Goal: Task Accomplishment & Management: Manage account settings

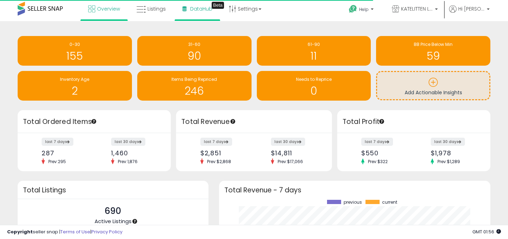
scroll to position [98, 257]
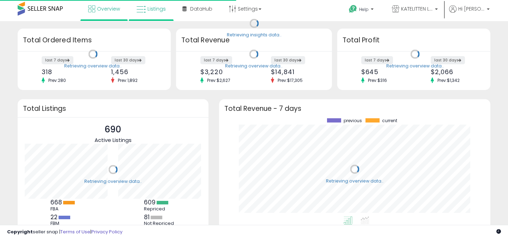
scroll to position [98, 257]
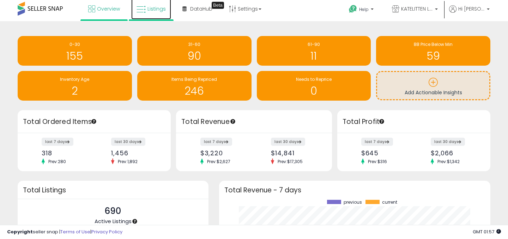
click at [153, 9] on span "Listings" at bounding box center [156, 8] width 18 height 7
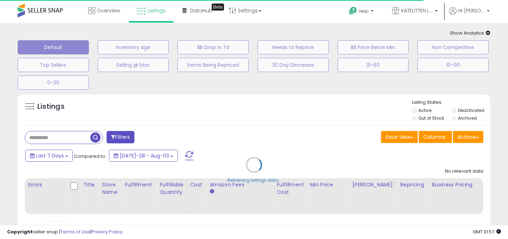
click at [71, 137] on div "Retrieving listings data.." at bounding box center [253, 170] width 483 height 161
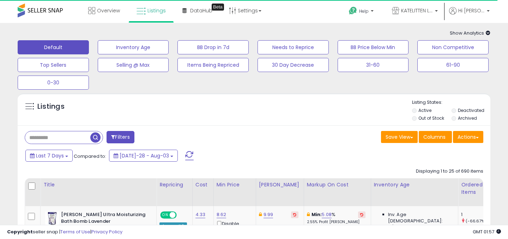
click at [71, 137] on input "text" at bounding box center [57, 137] width 65 height 12
paste input "**********"
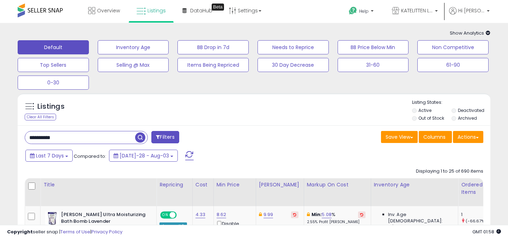
type input "**********"
click at [141, 137] on span "button" at bounding box center [140, 137] width 10 height 10
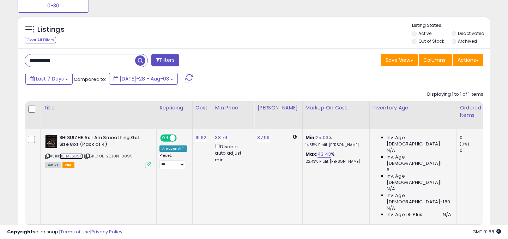
click at [78, 155] on link "B01IAESO9Q" at bounding box center [71, 156] width 23 height 6
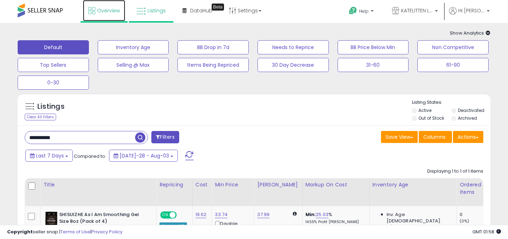
click at [102, 12] on span "Overview" at bounding box center [108, 10] width 23 height 7
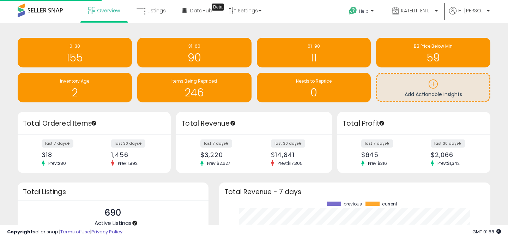
scroll to position [98, 257]
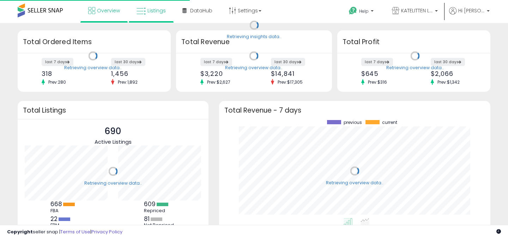
scroll to position [98, 257]
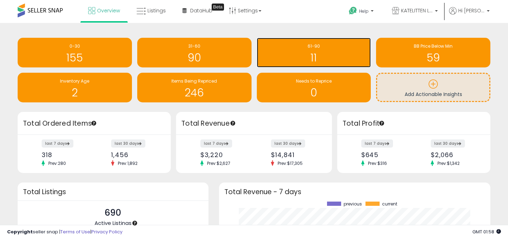
click at [297, 56] on h1 "11" at bounding box center [313, 58] width 107 height 12
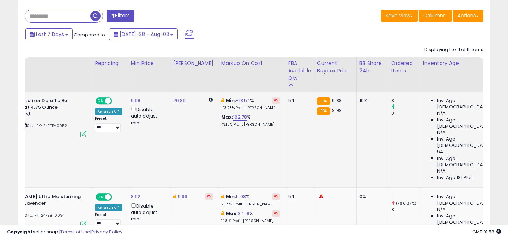
scroll to position [0, 64]
click at [238, 101] on link "-18.54" at bounding box center [243, 100] width 14 height 7
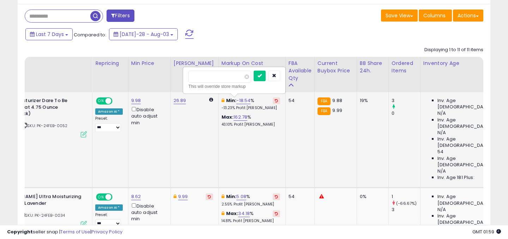
drag, startPoint x: 217, startPoint y: 77, endPoint x: 197, endPoint y: 78, distance: 20.9
click at [197, 78] on input "******" at bounding box center [219, 77] width 63 height 12
type input "**"
type input "***"
click at [262, 78] on icon "submit" at bounding box center [260, 75] width 4 height 4
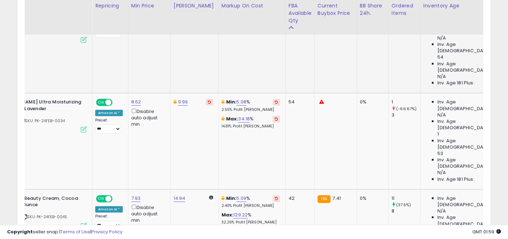
scroll to position [0, 0]
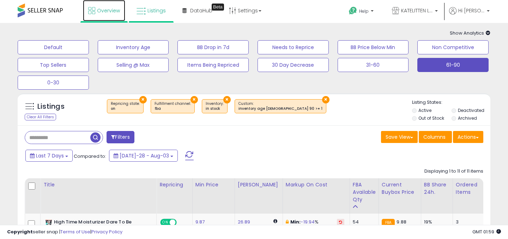
click at [101, 8] on span "Overview" at bounding box center [108, 10] width 23 height 7
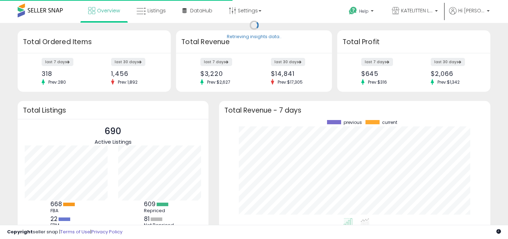
scroll to position [98, 257]
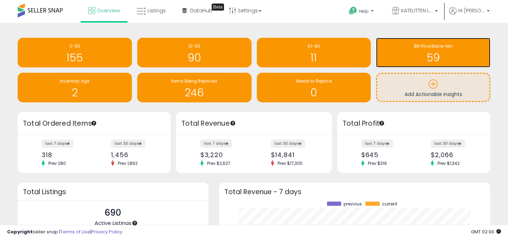
click at [399, 58] on h1 "59" at bounding box center [433, 58] width 107 height 12
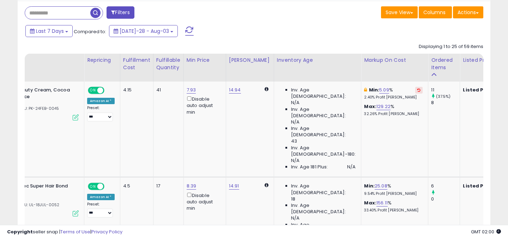
scroll to position [0, 2]
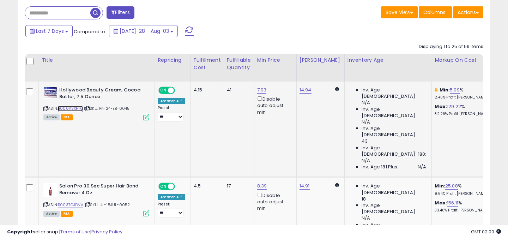
click at [74, 109] on link "B000A3XH16" at bounding box center [70, 108] width 25 height 6
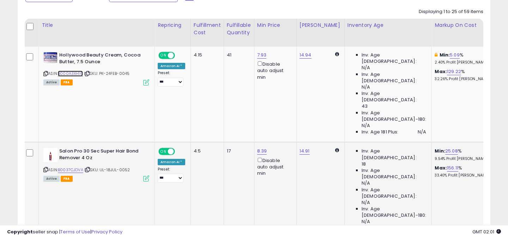
scroll to position [0, 18]
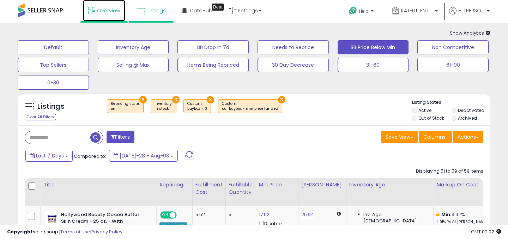
click at [111, 12] on span "Overview" at bounding box center [108, 10] width 23 height 7
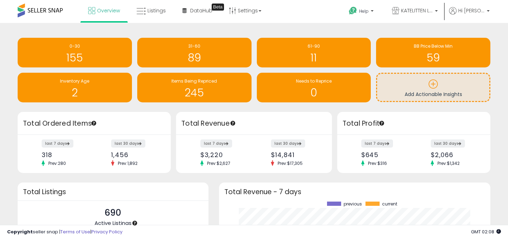
click at [176, 106] on div "Retrieving insights data.. 0-30 155 31-60 89 61-90 2" at bounding box center [253, 71] width 483 height 82
click at [174, 113] on div "Retrieving overview data.. Total Revenue last 7 days $3,220 Prev: $2,627 last 3…" at bounding box center [254, 142] width 161 height 61
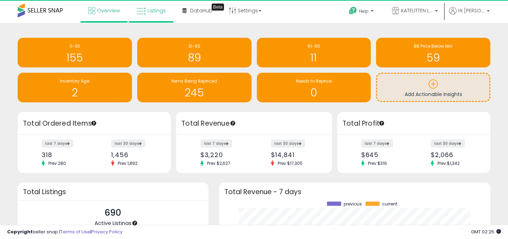
scroll to position [98, 257]
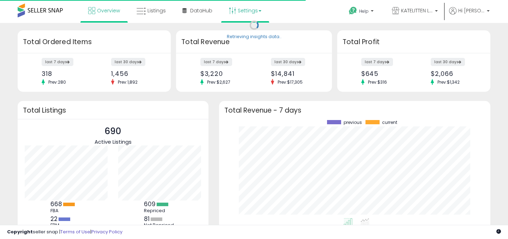
scroll to position [98, 257]
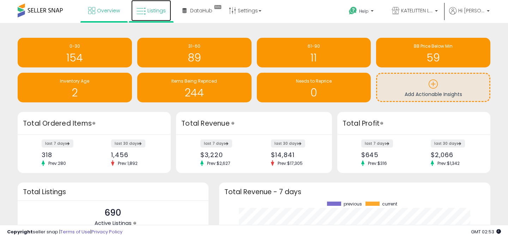
click at [152, 14] on link "Listings" at bounding box center [151, 10] width 40 height 21
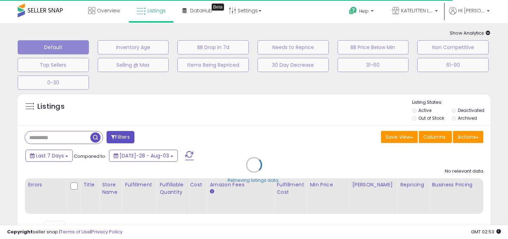
click at [70, 138] on div "Retrieving listings data.." at bounding box center [253, 170] width 483 height 161
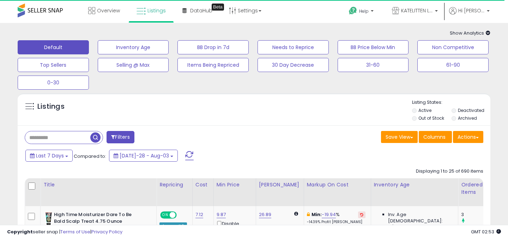
click at [58, 140] on input "text" at bounding box center [57, 137] width 65 height 12
paste input "**********"
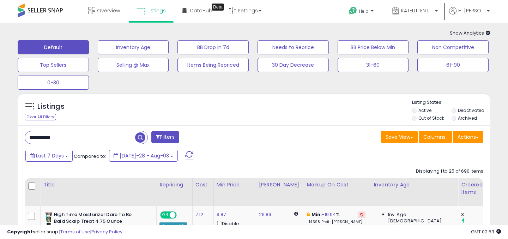
type input "**********"
click at [140, 138] on span "button" at bounding box center [140, 137] width 10 height 10
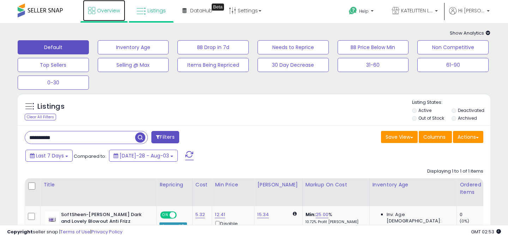
click at [107, 8] on span "Overview" at bounding box center [108, 10] width 23 height 7
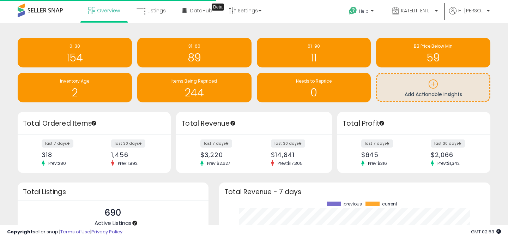
scroll to position [98, 257]
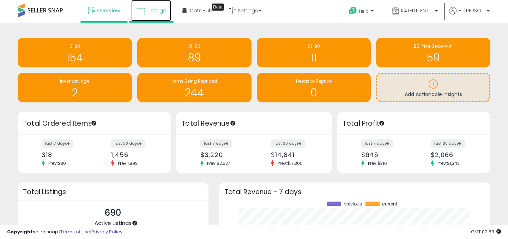
click at [153, 10] on span "Listings" at bounding box center [156, 10] width 18 height 7
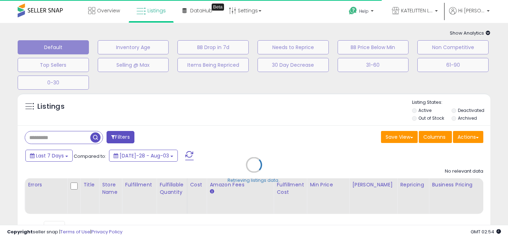
click at [70, 130] on div "Retrieving listings data.." at bounding box center [253, 170] width 483 height 161
click at [70, 137] on div "Retrieving listings data.." at bounding box center [253, 170] width 483 height 161
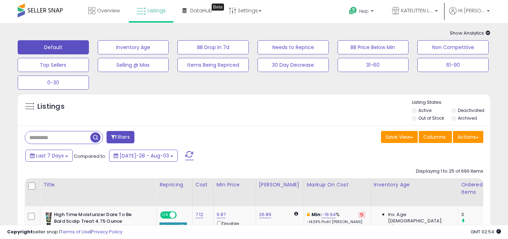
click at [67, 138] on input "text" at bounding box center [57, 137] width 65 height 12
paste input "**********"
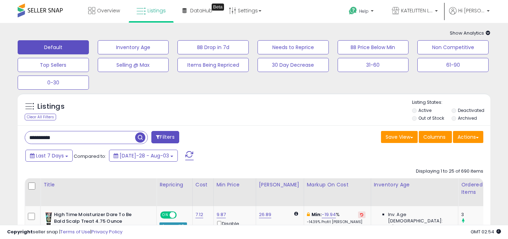
type input "**********"
click at [141, 137] on span "button" at bounding box center [140, 137] width 10 height 10
